Goal: Task Accomplishment & Management: Complete application form

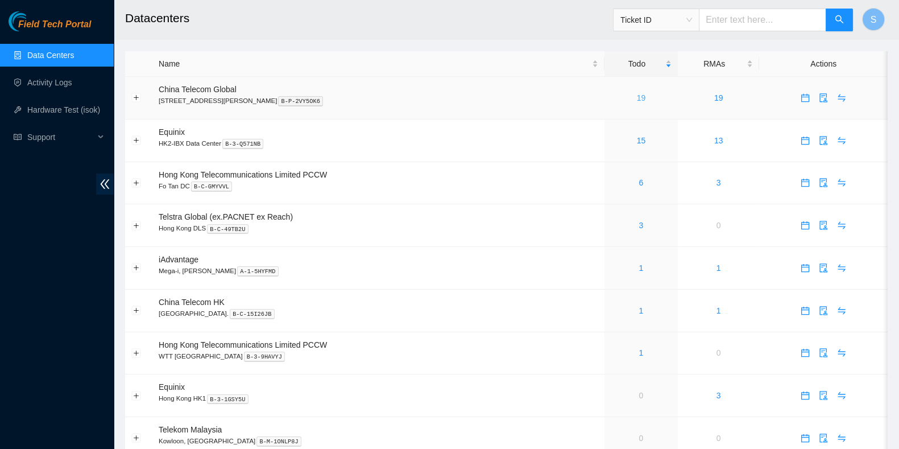
click at [637, 96] on link "19" at bounding box center [641, 97] width 9 height 9
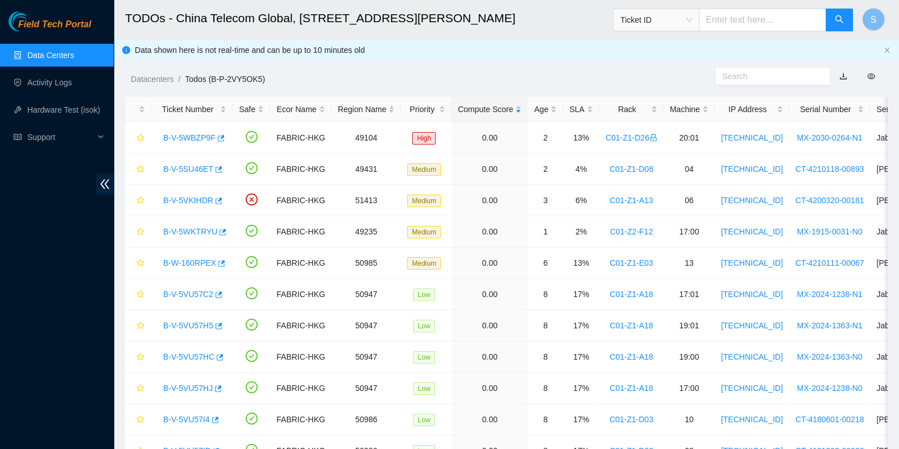
click at [72, 51] on link "Data Centers" at bounding box center [50, 55] width 47 height 9
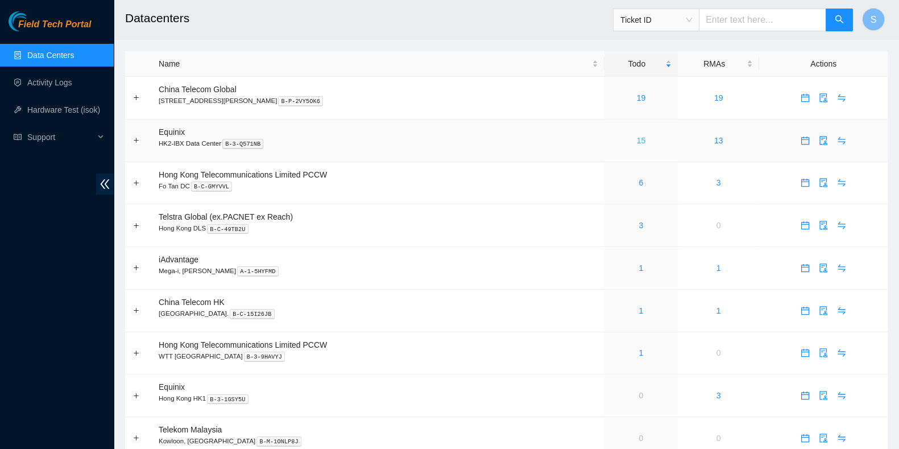
click at [637, 140] on link "15" at bounding box center [641, 140] width 9 height 9
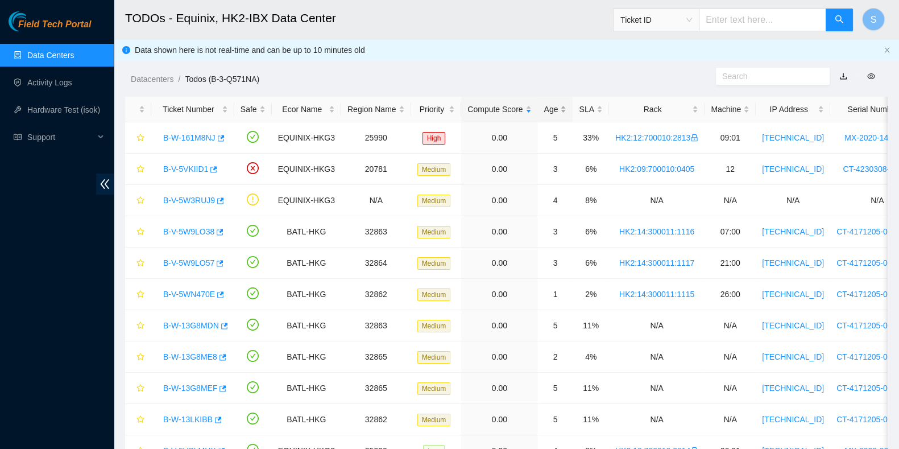
click at [549, 110] on div "Age" at bounding box center [555, 109] width 23 height 13
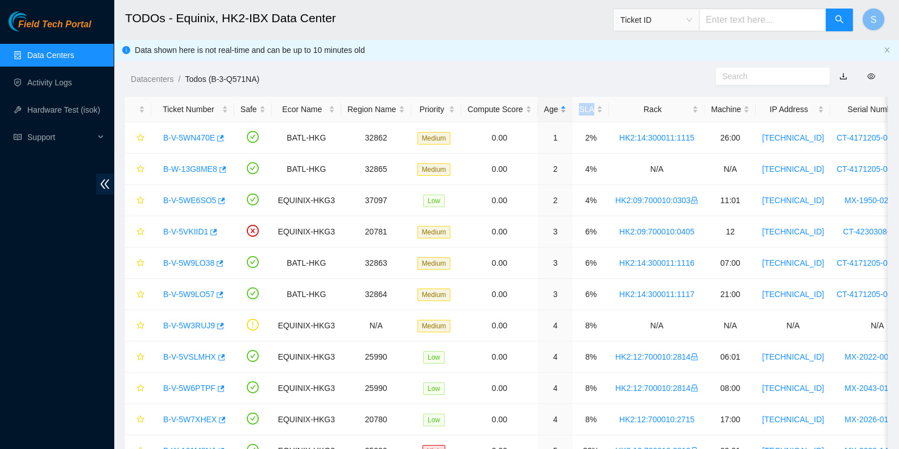
click at [549, 110] on div "Age" at bounding box center [555, 109] width 23 height 13
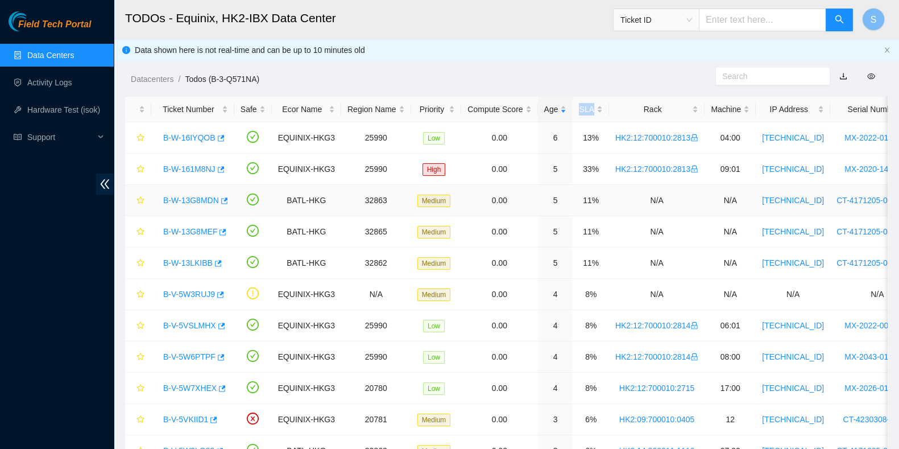
click at [195, 199] on link "B-W-13G8MDN" at bounding box center [191, 200] width 56 height 9
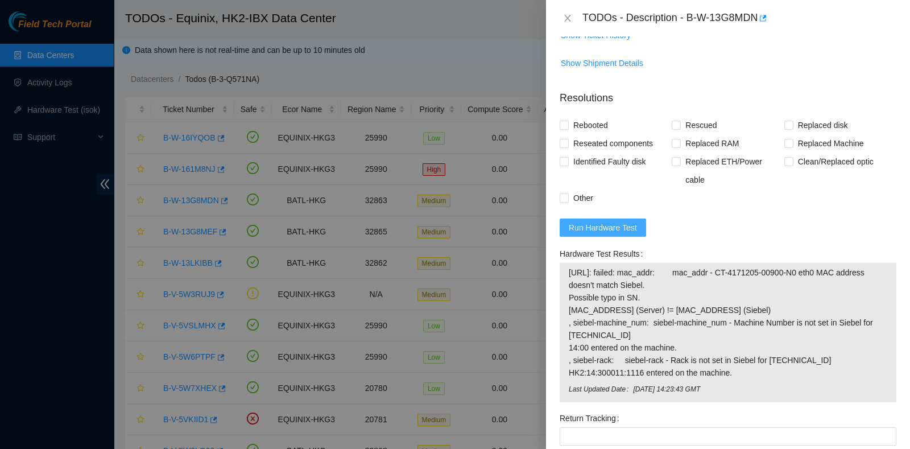
click at [628, 221] on span "Run Hardware Test" at bounding box center [602, 227] width 68 height 13
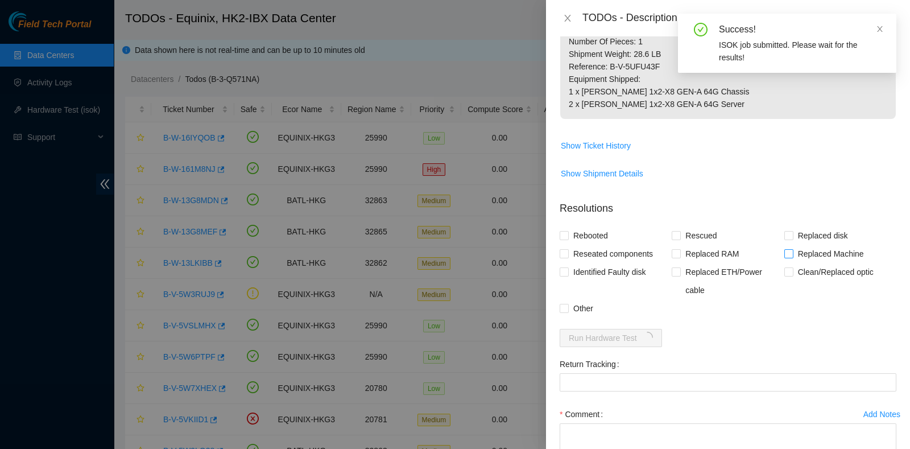
click at [798, 244] on span "Replaced Machine" at bounding box center [830, 253] width 75 height 18
click at [792, 249] on input "Replaced Machine" at bounding box center [788, 253] width 8 height 8
checkbox input "true"
click at [688, 226] on span "Rescued" at bounding box center [700, 235] width 40 height 18
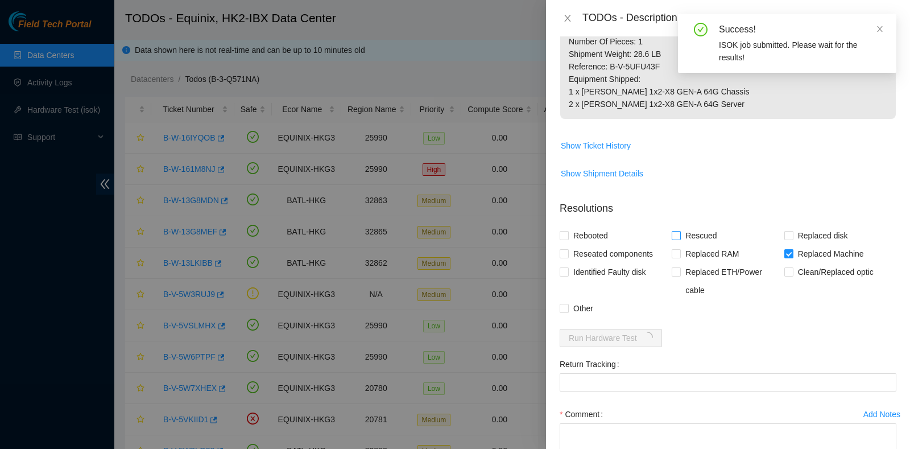
click at [679, 231] on input "Rescued" at bounding box center [675, 235] width 8 height 8
checkbox input "true"
click at [587, 226] on span "Rebooted" at bounding box center [590, 235] width 44 height 18
click at [567, 231] on input "Rebooted" at bounding box center [563, 235] width 8 height 8
checkbox input "true"
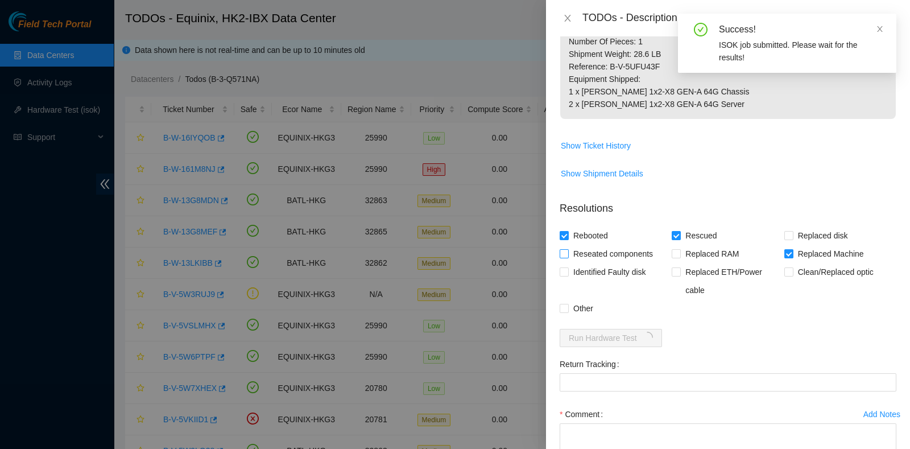
click at [597, 244] on span "Reseated components" at bounding box center [612, 253] width 89 height 18
click at [567, 249] on input "Reseated components" at bounding box center [563, 253] width 8 height 8
checkbox input "true"
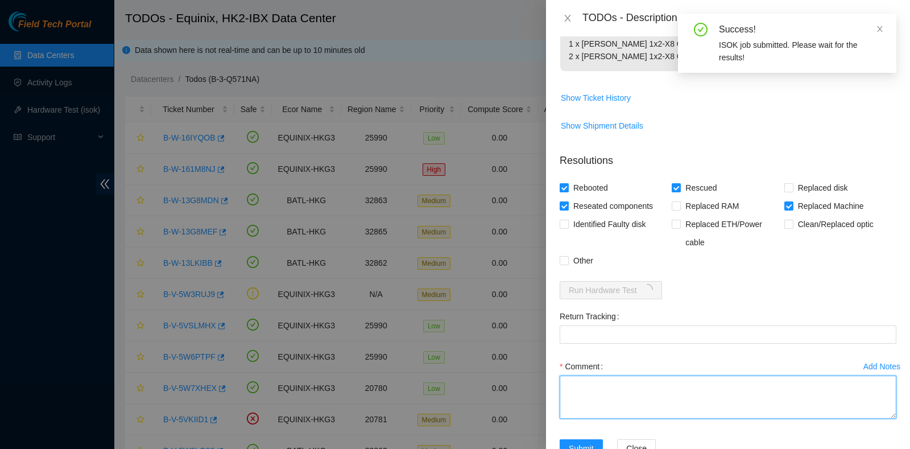
click at [637, 413] on div "Add Notes Comment" at bounding box center [728, 398] width 346 height 82
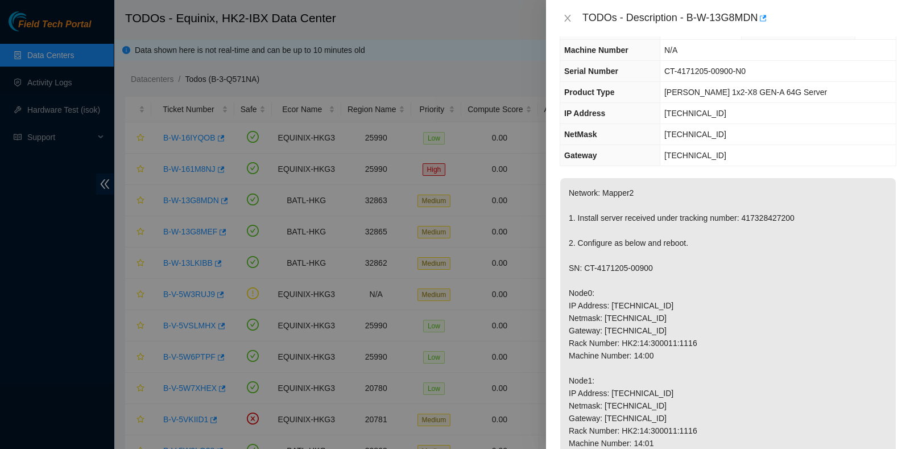
scroll to position [31, 0]
type textarea "This is a R&R"
drag, startPoint x: 658, startPoint y: 263, endPoint x: 582, endPoint y: 269, distance: 76.4
copy p "CT-4171205-00900"
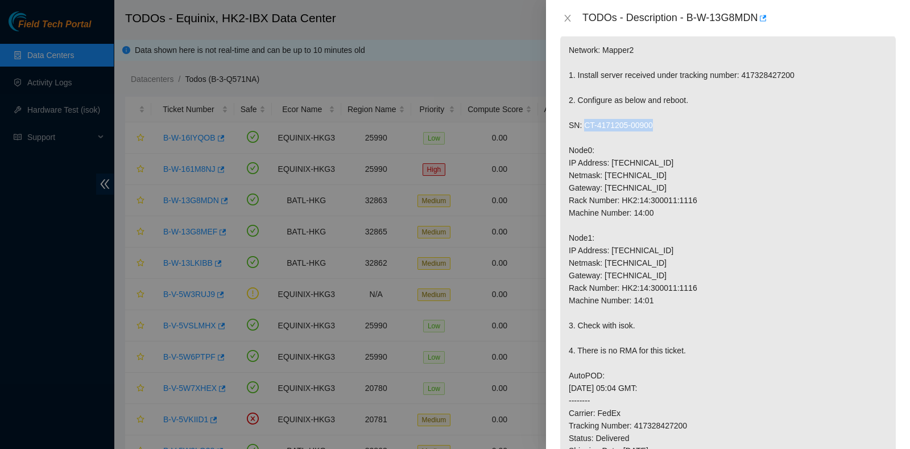
scroll to position [173, 0]
drag, startPoint x: 622, startPoint y: 255, endPoint x: 608, endPoint y: 256, distance: 14.3
click at [608, 256] on p "Network: Mapper2 1. Install server received under tracking number: 417328427200…" at bounding box center [727, 326] width 335 height 580
copy p "[TECHNICAL_ID]"
click at [826, 416] on p "Network: Mapper2 1. Install server received under tracking number: 417328427200…" at bounding box center [727, 326] width 335 height 580
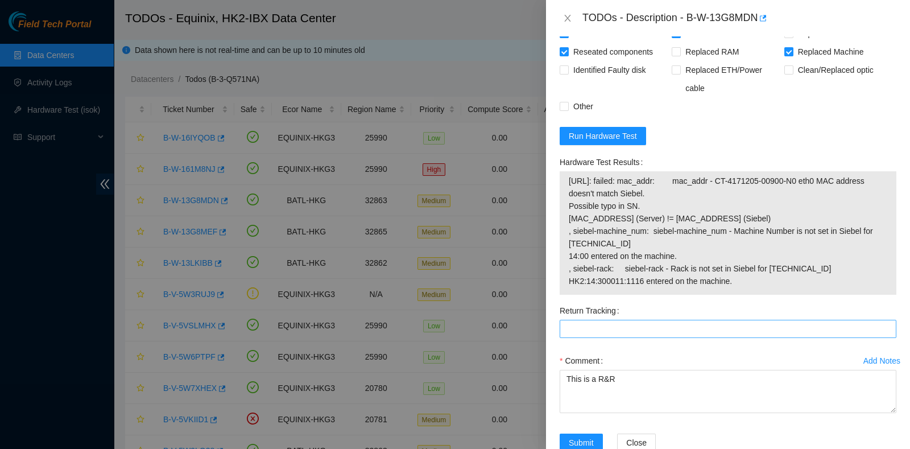
scroll to position [889, 0]
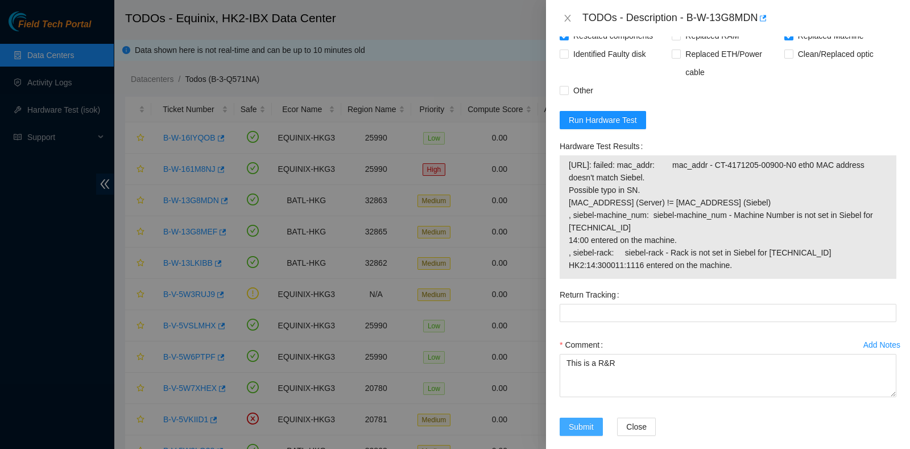
click at [576, 420] on span "Submit" at bounding box center [580, 426] width 25 height 13
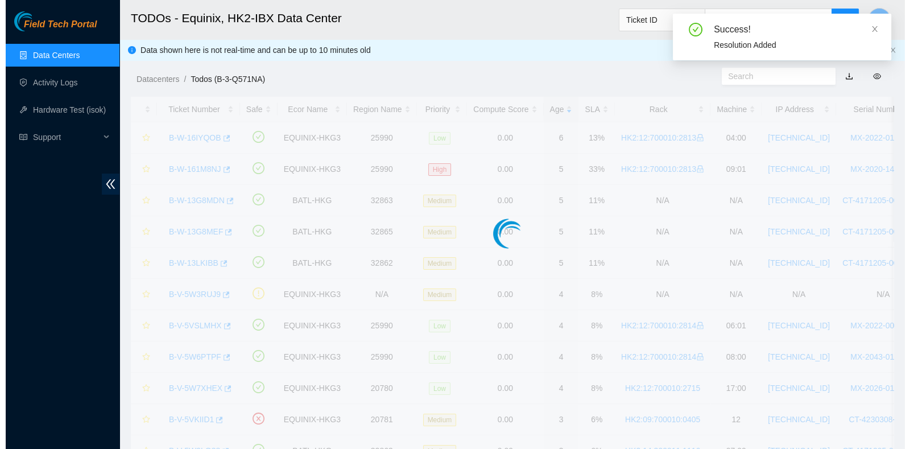
scroll to position [318, 0]
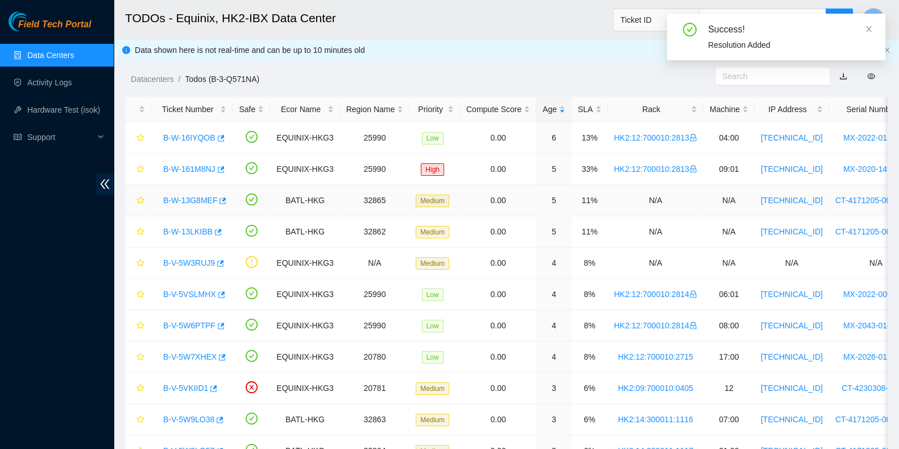
drag, startPoint x: 175, startPoint y: 197, endPoint x: 193, endPoint y: 209, distance: 21.9
click at [175, 197] on link "B-W-13G8MEF" at bounding box center [190, 200] width 54 height 9
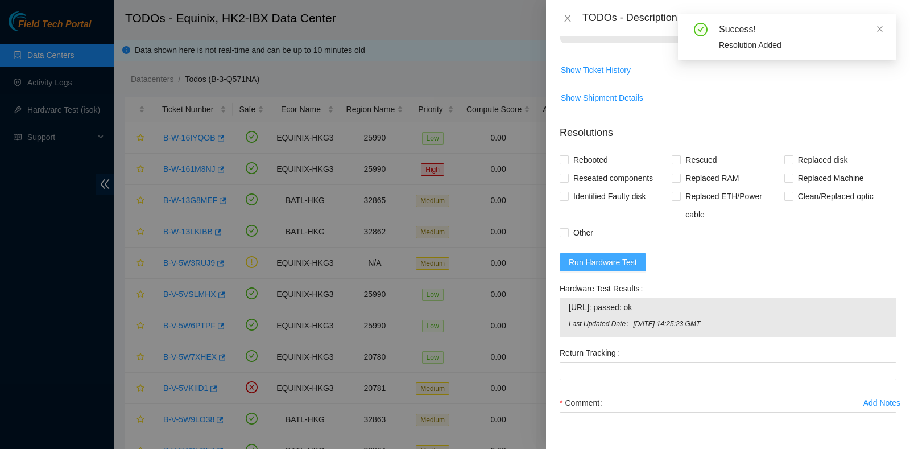
click at [576, 256] on span "Run Hardware Test" at bounding box center [602, 262] width 68 height 13
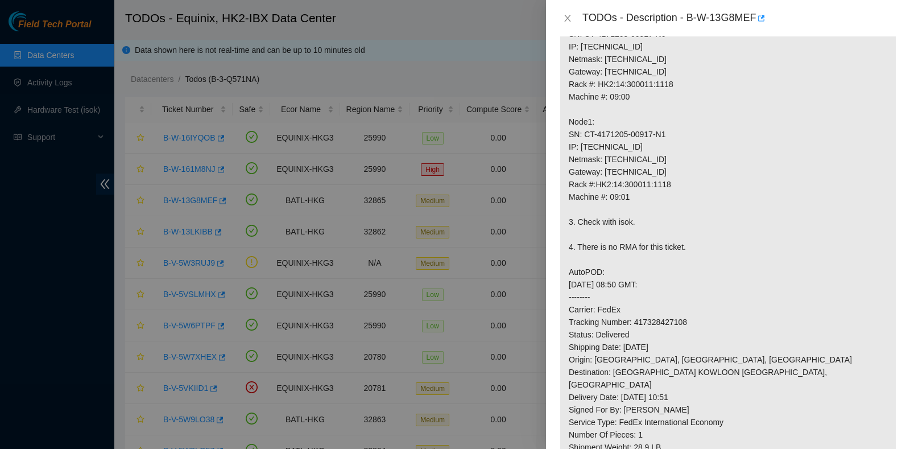
scroll to position [277, 0]
drag, startPoint x: 583, startPoint y: 130, endPoint x: 648, endPoint y: 131, distance: 65.4
click at [648, 131] on p "Network:Mapper2 1. Install server received under tracking number: 417328427108 …" at bounding box center [727, 222] width 335 height 580
copy p "CT-4171205-00917"
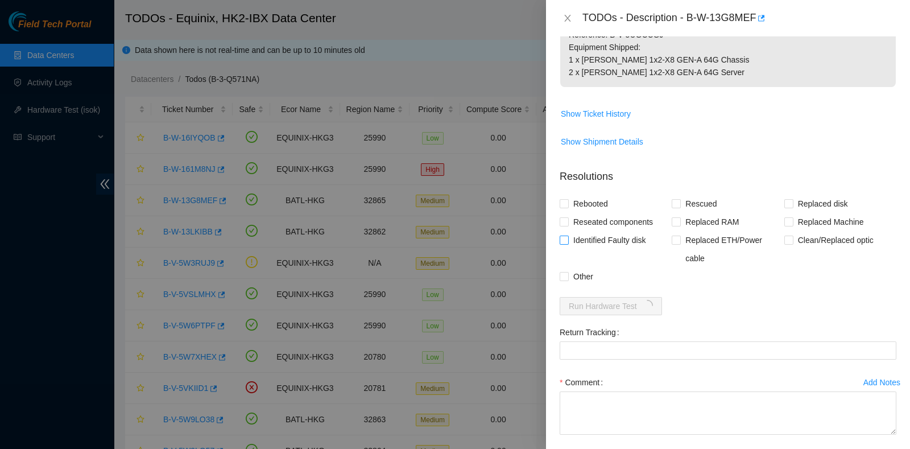
scroll to position [703, 0]
click at [799, 212] on span "Replaced Machine" at bounding box center [830, 221] width 75 height 18
click at [792, 217] on input "Replaced Machine" at bounding box center [788, 221] width 8 height 8
checkbox input "true"
click at [702, 194] on span "Rescued" at bounding box center [700, 203] width 40 height 18
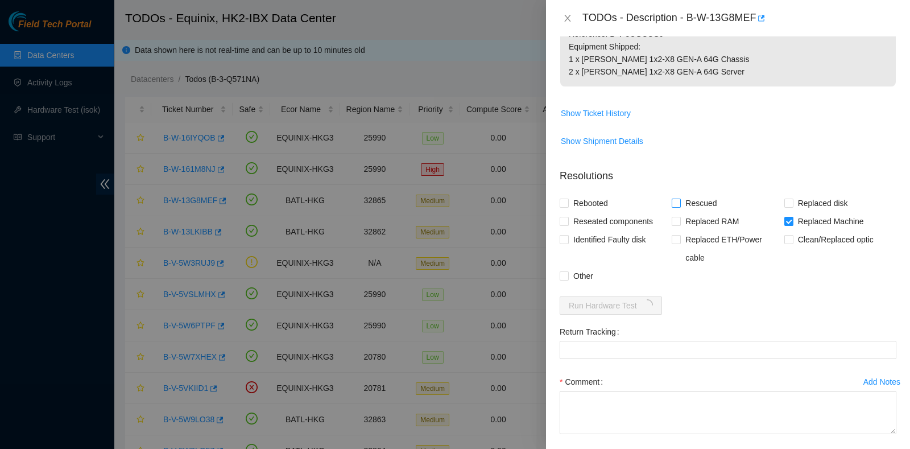
click at [679, 198] on input "Rescued" at bounding box center [675, 202] width 8 height 8
checkbox input "true"
click at [591, 194] on span "Rebooted" at bounding box center [590, 203] width 44 height 18
click at [567, 198] on input "Rebooted" at bounding box center [563, 202] width 8 height 8
checkbox input "true"
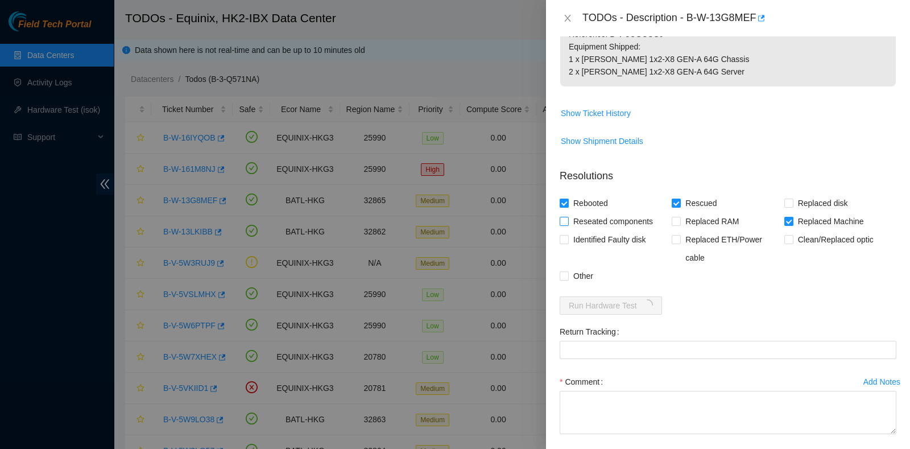
click at [594, 215] on span "Reseated components" at bounding box center [612, 221] width 89 height 18
click at [567, 217] on input "Reseated components" at bounding box center [563, 221] width 8 height 8
checkbox input "true"
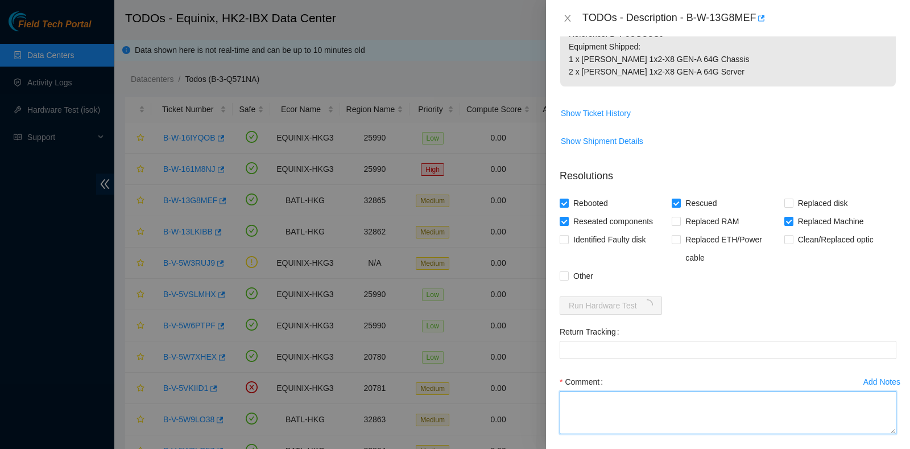
click at [592, 397] on textarea "Comment" at bounding box center [727, 412] width 337 height 43
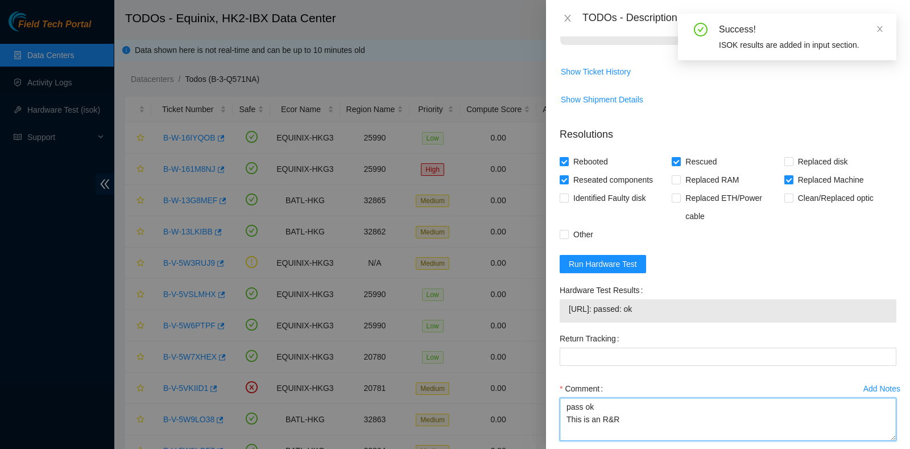
scroll to position [788, 0]
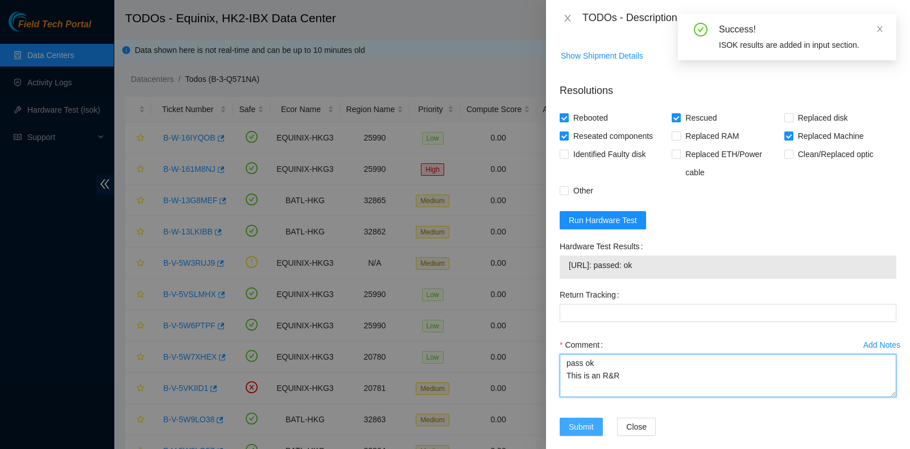
type textarea "pass ok This is an R&R"
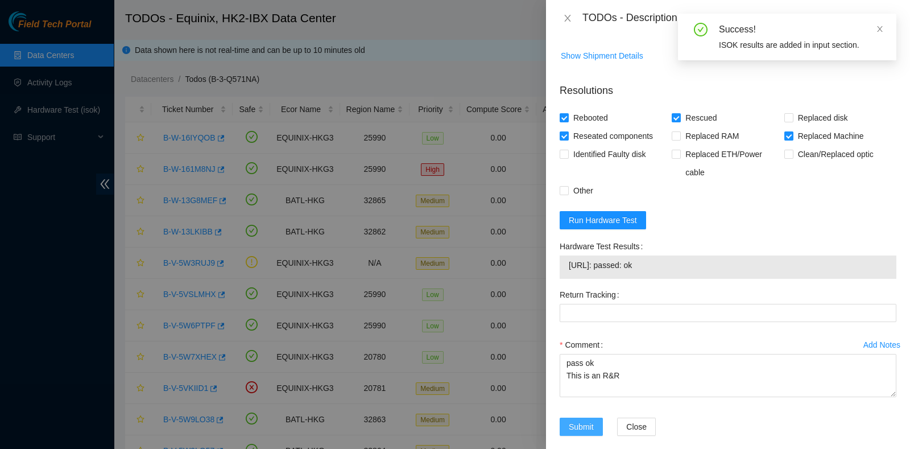
click at [567, 417] on button "Submit" at bounding box center [580, 426] width 43 height 18
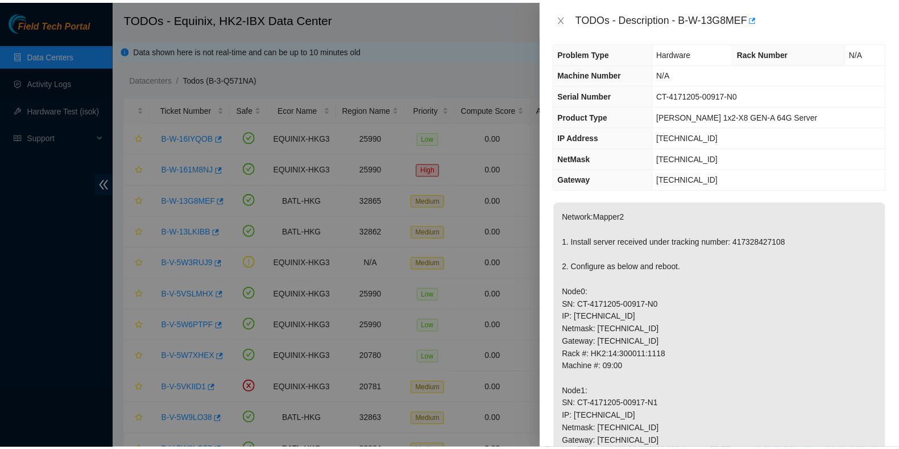
scroll to position [7, 0]
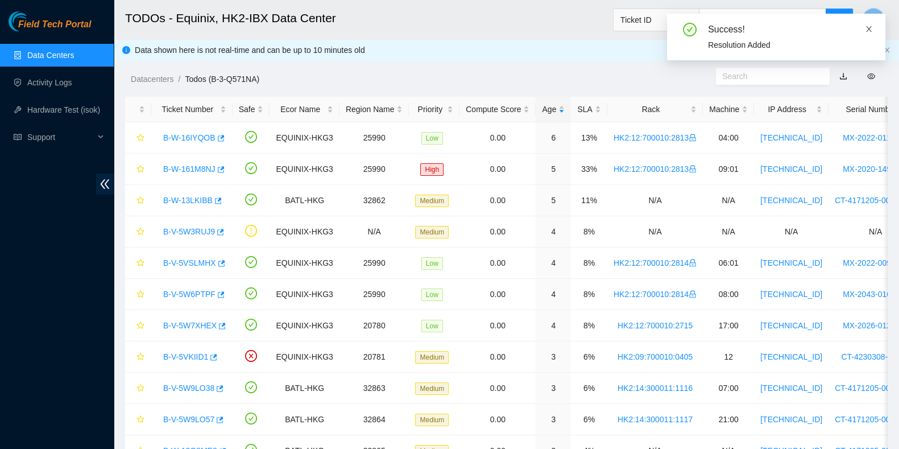
click at [868, 31] on icon "close" at bounding box center [869, 29] width 8 height 8
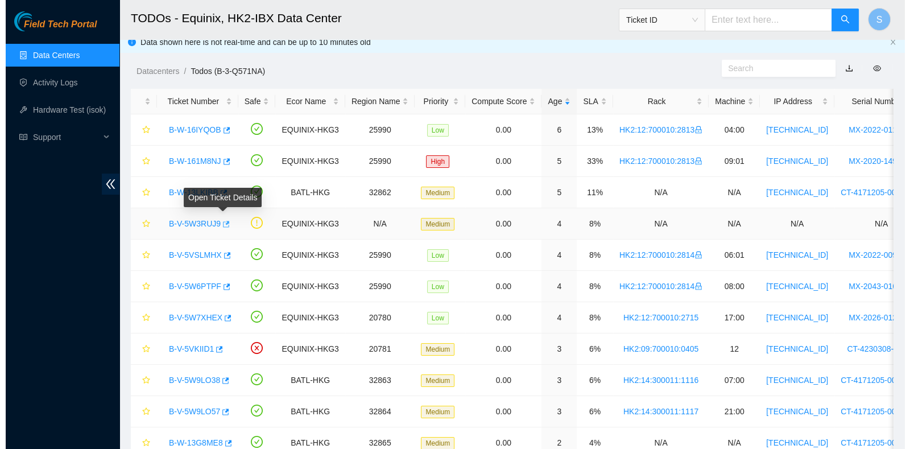
scroll to position [0, 0]
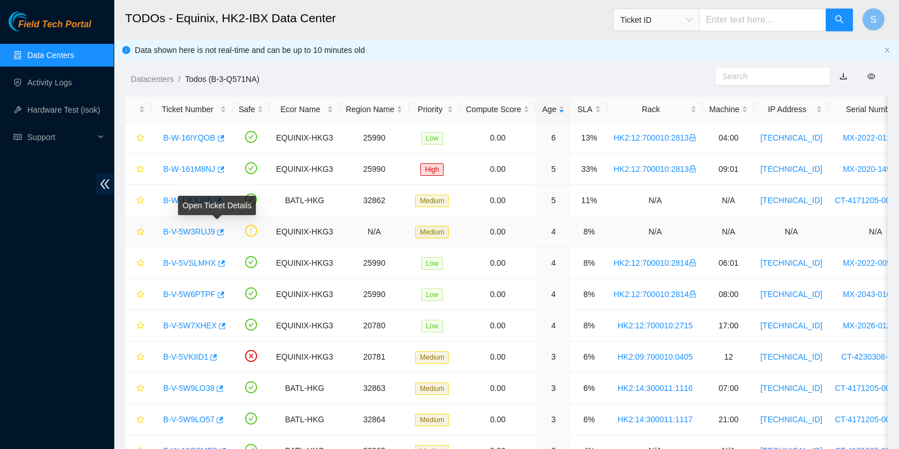
click at [186, 200] on div "Open Ticket Details" at bounding box center [217, 205] width 78 height 19
click at [171, 201] on link "B-W-13LKIBB" at bounding box center [187, 200] width 49 height 9
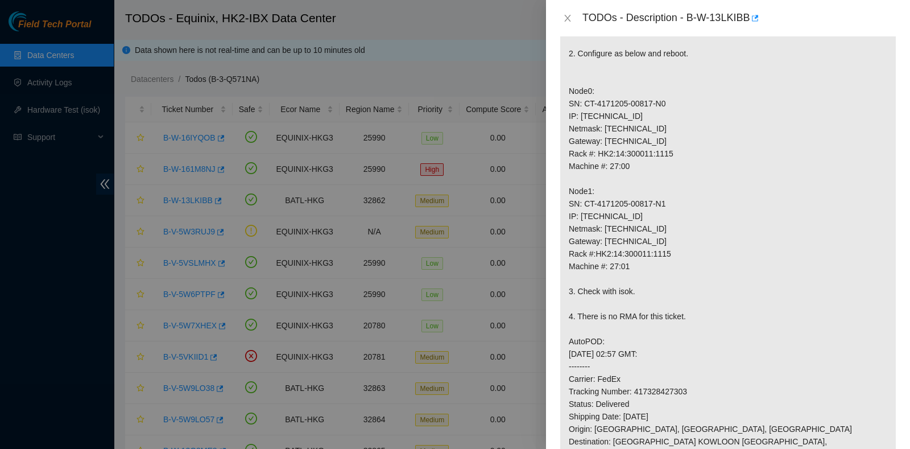
scroll to position [221, 0]
drag, startPoint x: 583, startPoint y: 101, endPoint x: 649, endPoint y: 102, distance: 66.5
click at [649, 102] on p "Network:Mapper2 1. Install server received under tracking number: 417328427303 …" at bounding box center [727, 285] width 335 height 592
copy p "CT-4171205-00817"
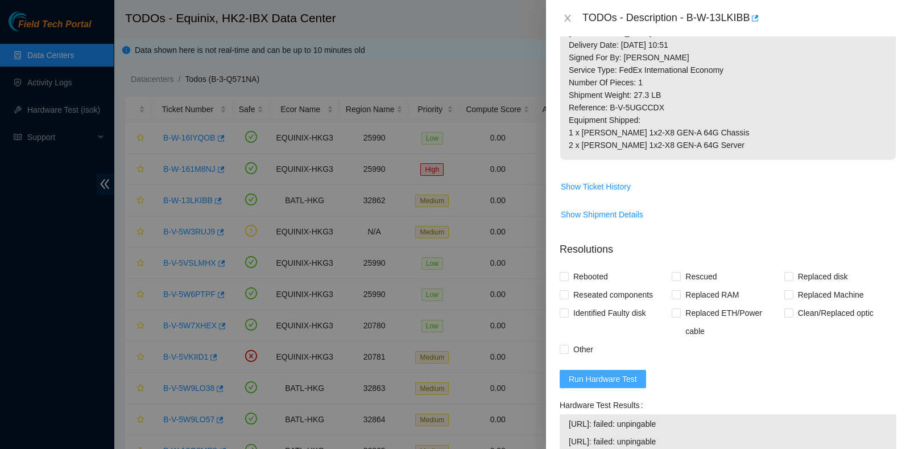
scroll to position [643, 0]
click at [632, 372] on span "Run Hardware Test" at bounding box center [602, 378] width 68 height 13
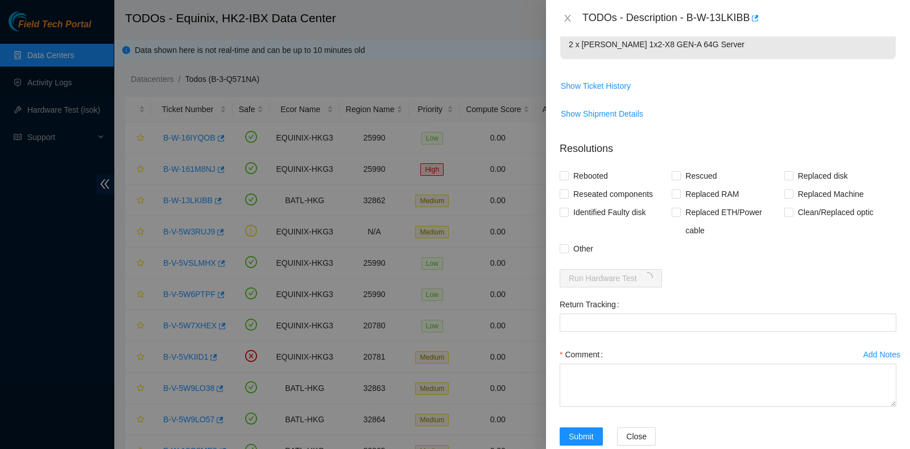
scroll to position [753, 0]
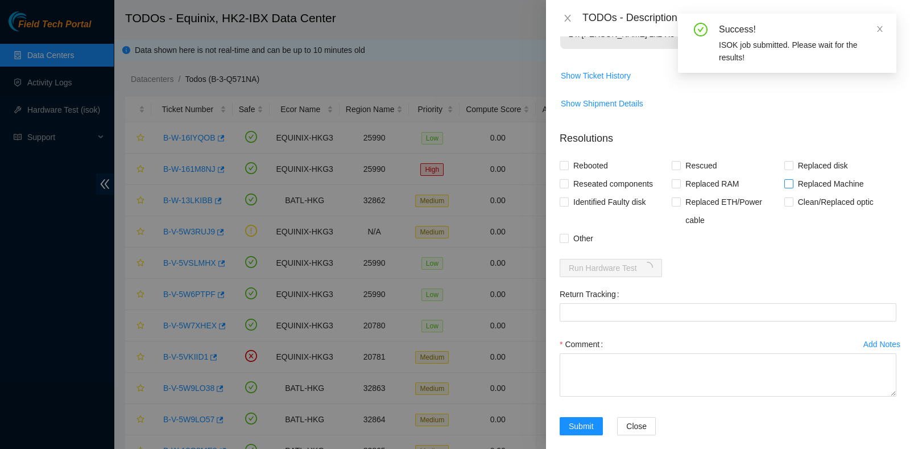
click at [802, 175] on span "Replaced Machine" at bounding box center [830, 184] width 75 height 18
click at [792, 179] on input "Replaced Machine" at bounding box center [788, 183] width 8 height 8
checkbox input "true"
click at [686, 156] on span "Rescued" at bounding box center [700, 165] width 40 height 18
click at [679, 161] on input "Rescued" at bounding box center [675, 165] width 8 height 8
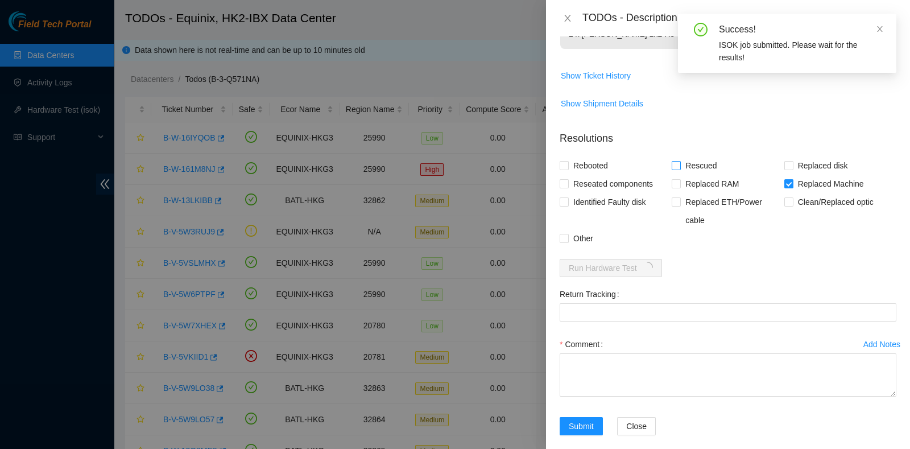
checkbox input "true"
click at [592, 156] on span "Rebooted" at bounding box center [590, 165] width 44 height 18
click at [567, 161] on input "Rebooted" at bounding box center [563, 165] width 8 height 8
checkbox input "true"
click at [595, 175] on span "Reseated components" at bounding box center [612, 184] width 89 height 18
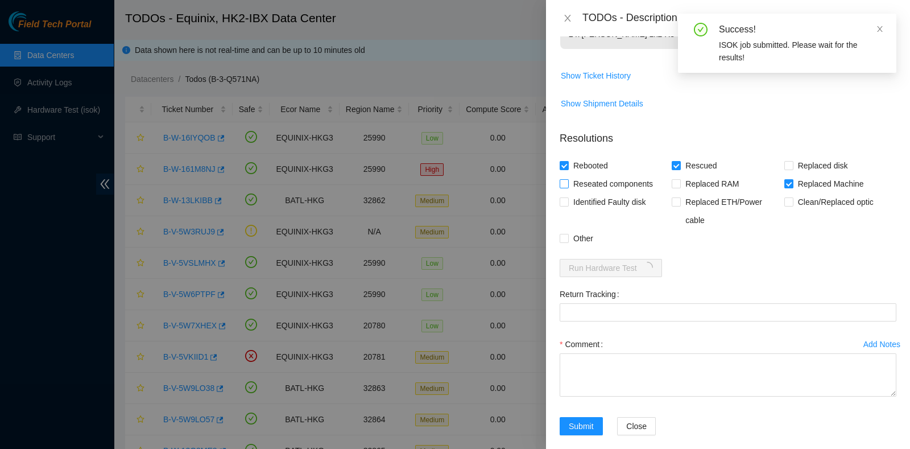
click at [567, 179] on input "Reseated components" at bounding box center [563, 183] width 8 height 8
checkbox input "true"
click at [630, 383] on div "Comment" at bounding box center [727, 369] width 337 height 68
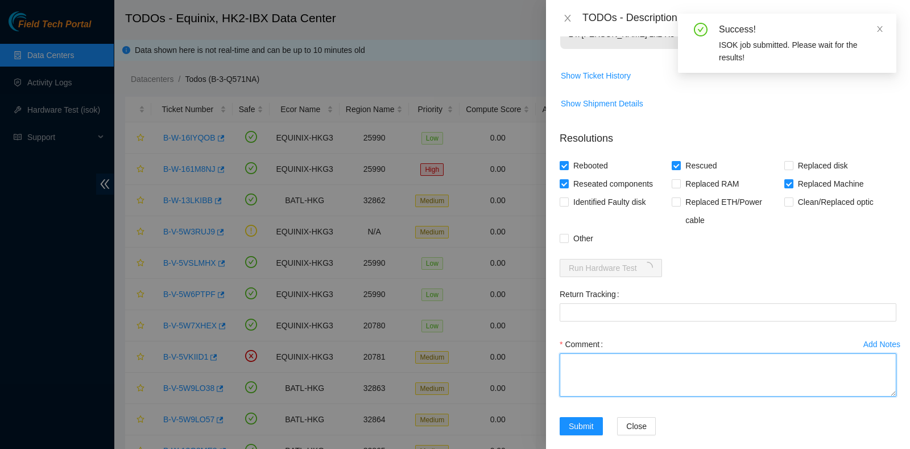
click at [627, 356] on textarea "Comment" at bounding box center [727, 374] width 337 height 43
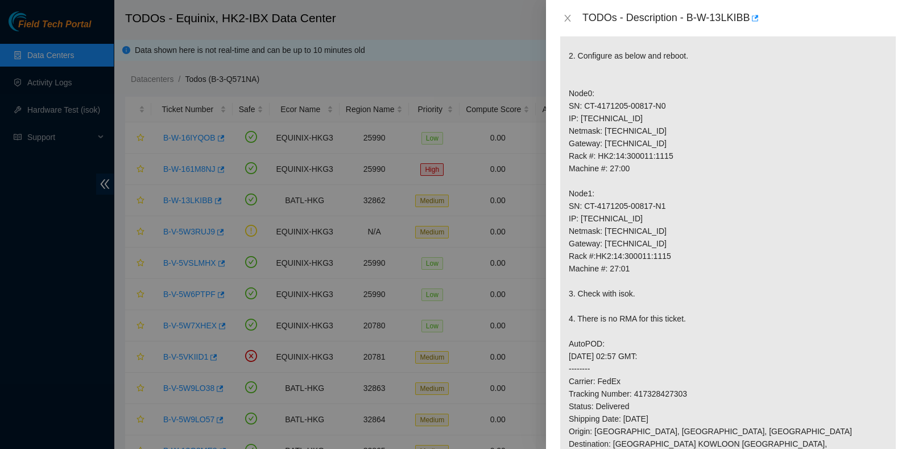
scroll to position [170, 0]
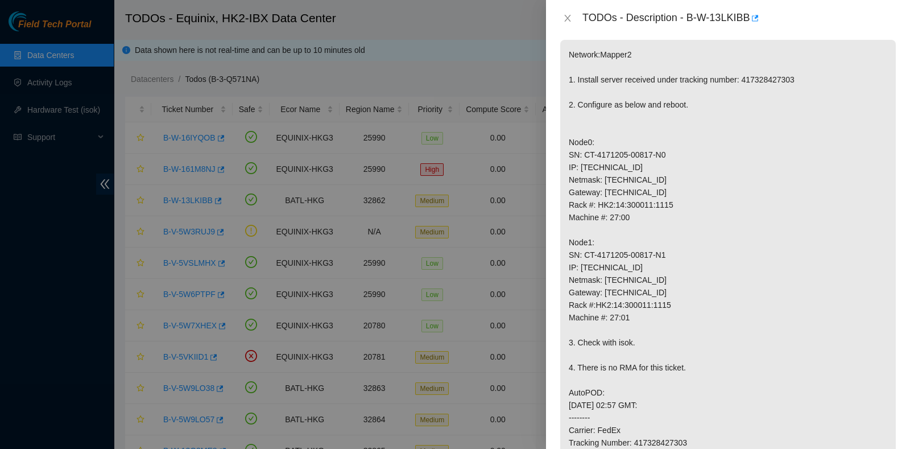
type textarea "pass ok This is an R&R"
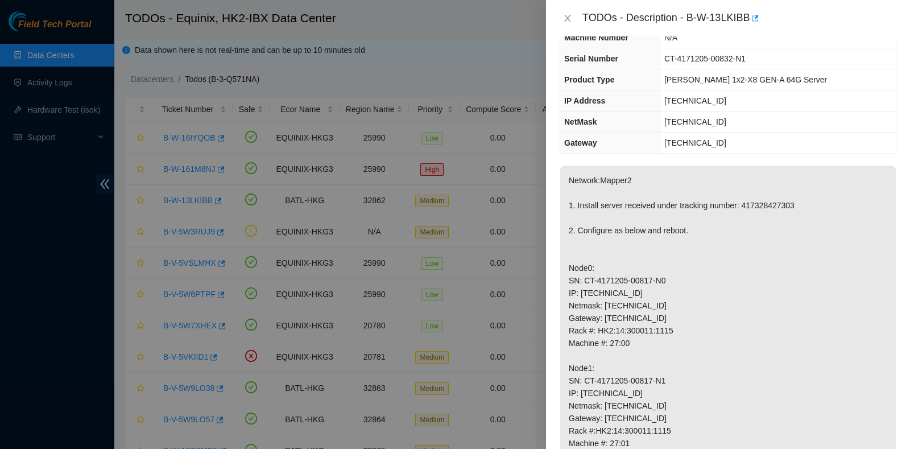
scroll to position [44, 0]
drag, startPoint x: 662, startPoint y: 408, endPoint x: 595, endPoint y: 402, distance: 67.9
drag, startPoint x: 628, startPoint y: 392, endPoint x: 580, endPoint y: 391, distance: 48.4
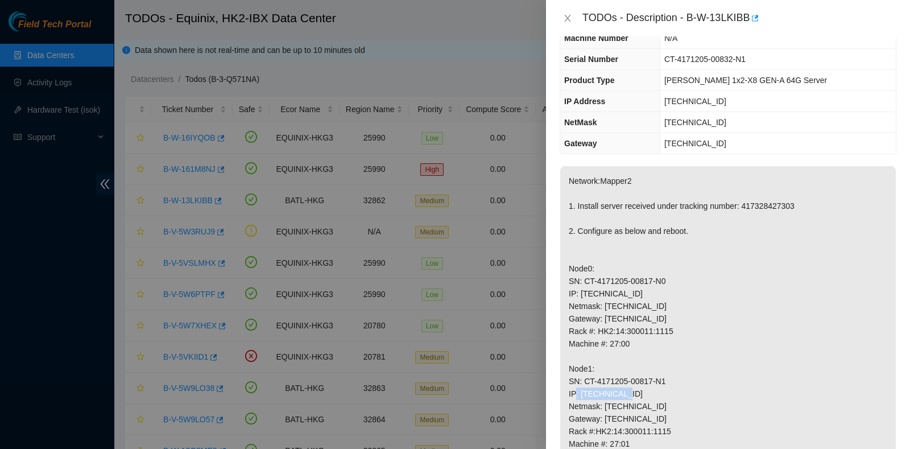
copy p "[TECHNICAL_ID]"
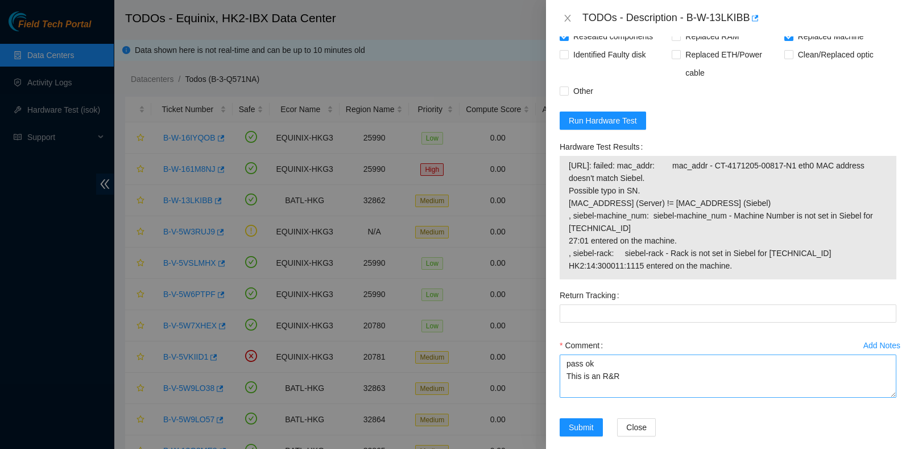
scroll to position [901, 0]
click at [580, 420] on span "Submit" at bounding box center [580, 426] width 25 height 13
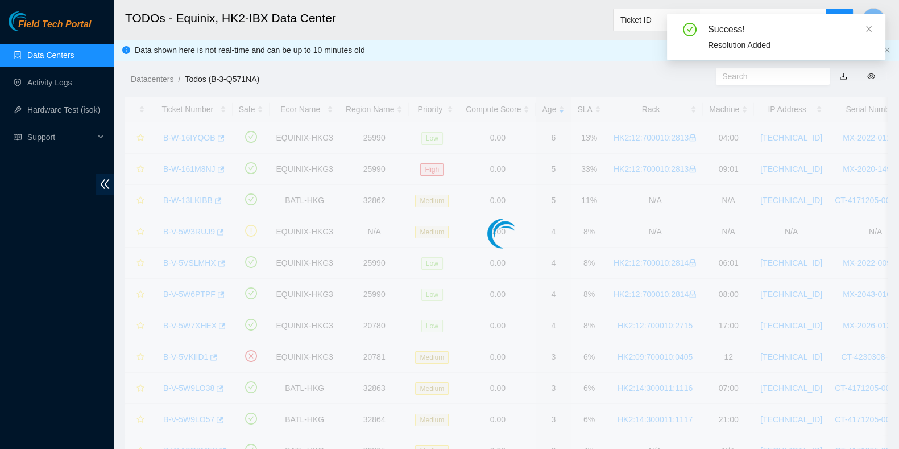
scroll to position [318, 0]
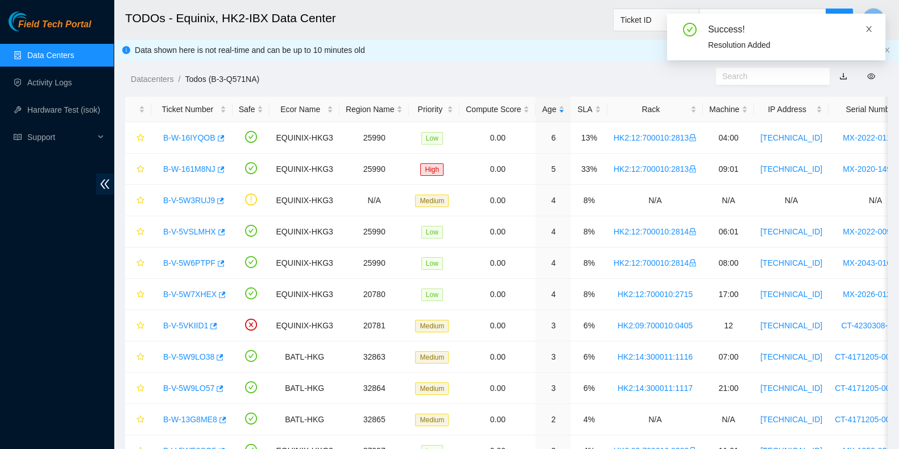
click at [866, 24] on span at bounding box center [869, 28] width 8 height 9
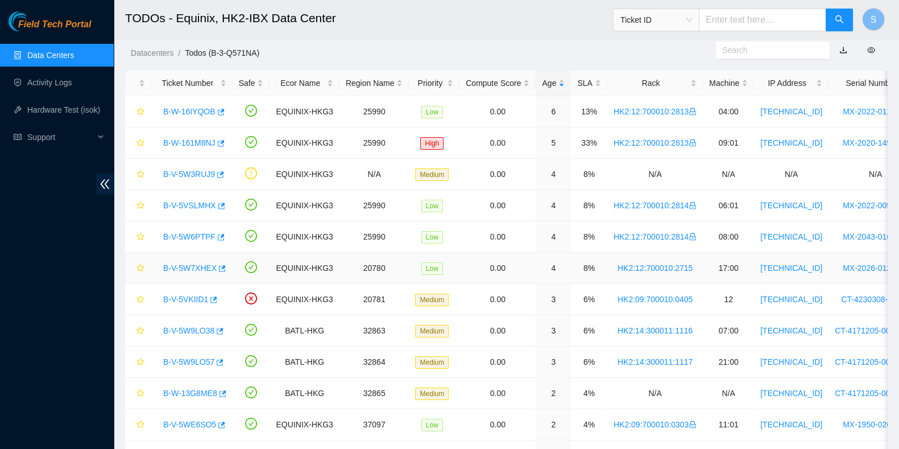
scroll to position [0, 0]
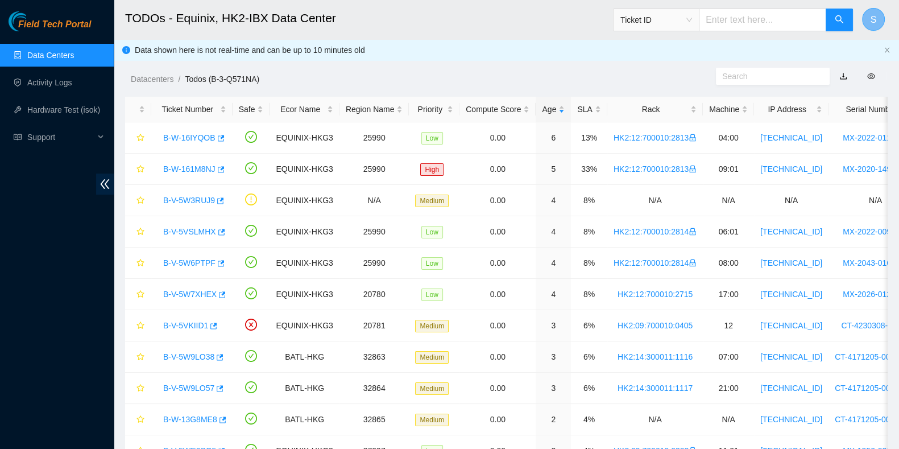
click at [870, 16] on span "S" at bounding box center [873, 20] width 6 height 14
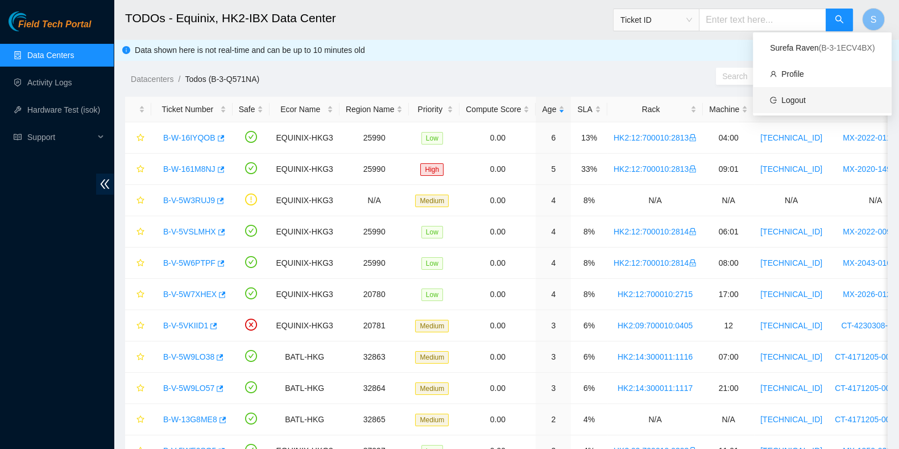
click at [806, 97] on link "Logout" at bounding box center [793, 100] width 24 height 9
